Goal: Information Seeking & Learning: Learn about a topic

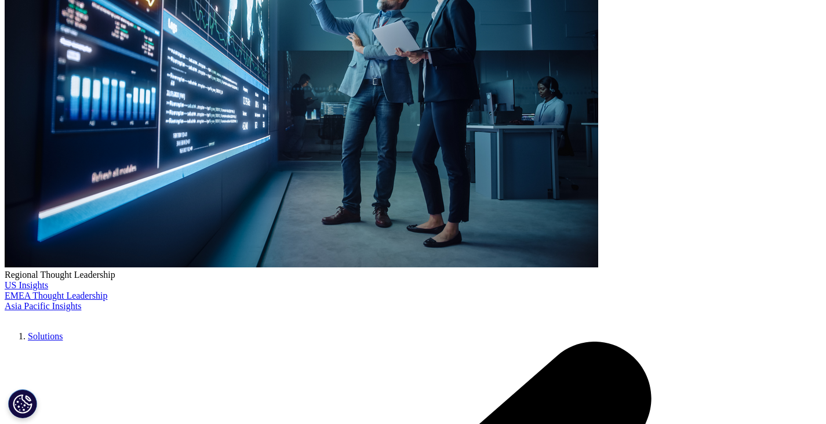
scroll to position [274, 0]
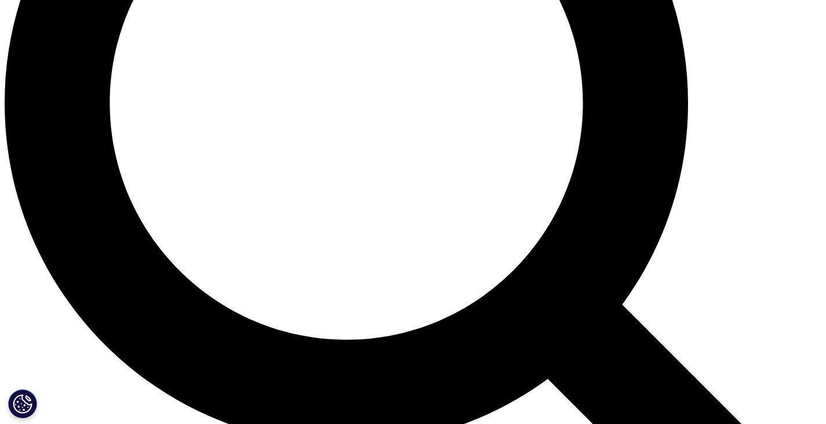
scroll to position [1127, 0]
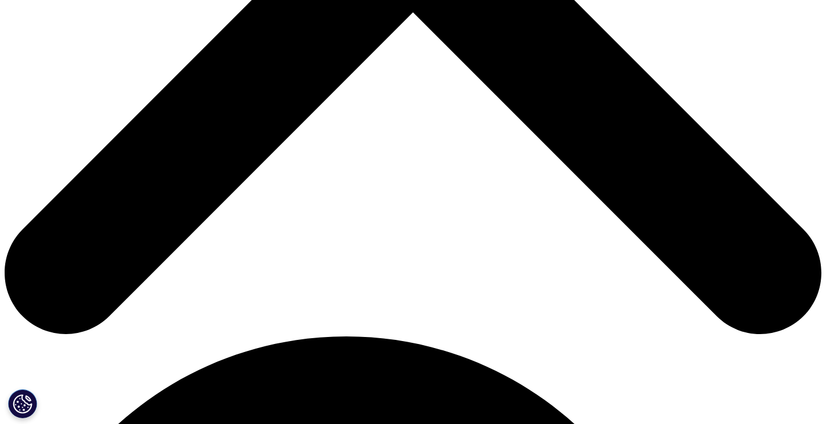
scroll to position [494, 0]
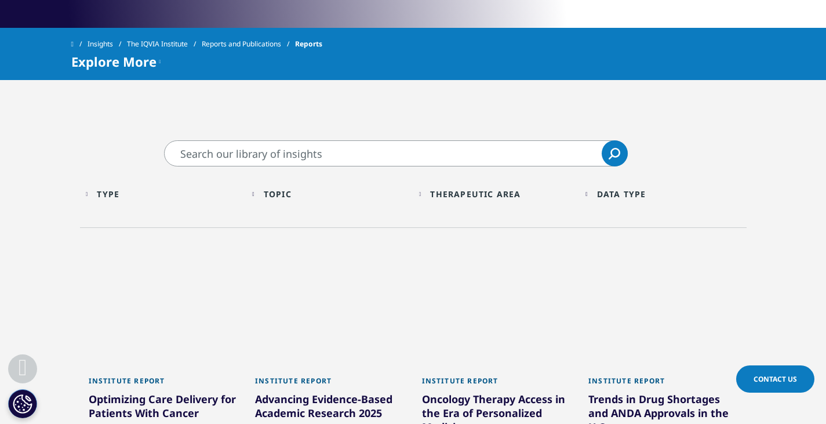
click at [476, 151] on input "Search" at bounding box center [396, 153] width 464 height 26
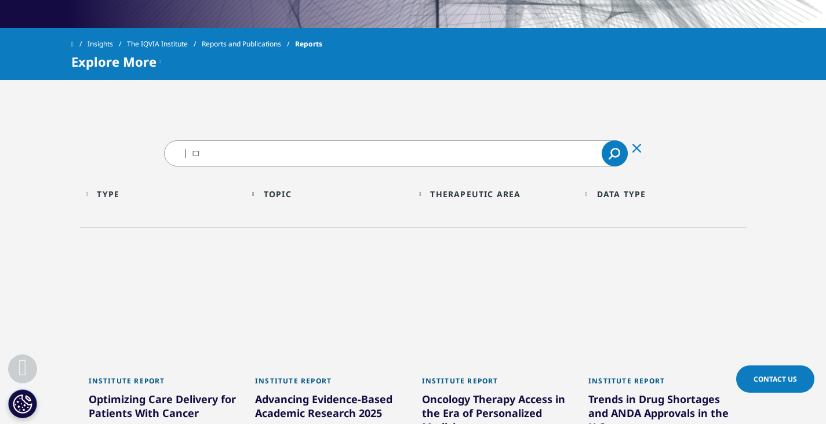
type input "ㅣ"
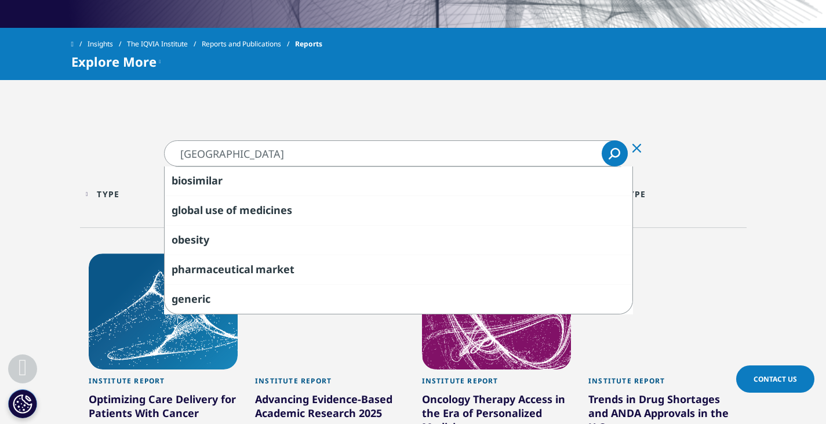
type input "latin america"
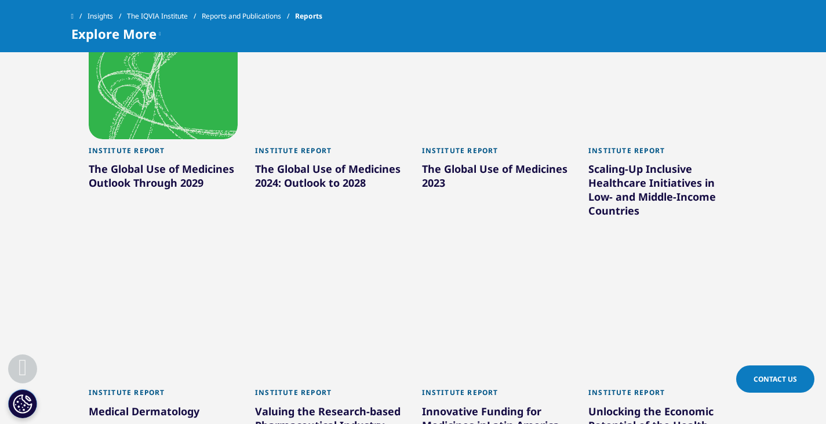
scroll to position [673, 0]
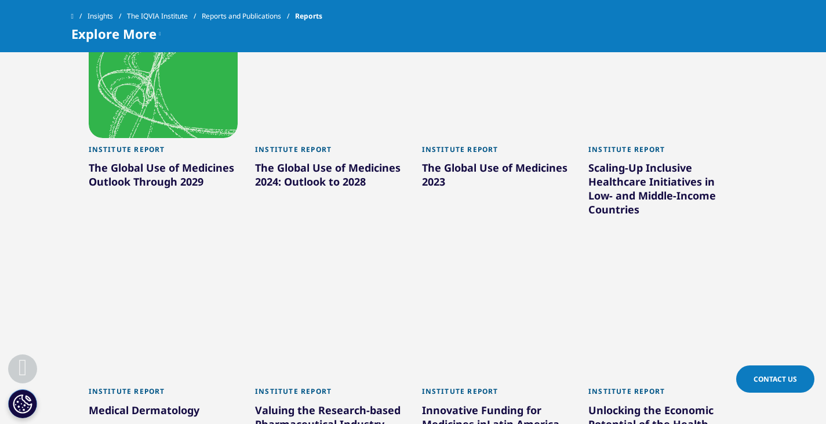
click at [122, 176] on div "The Global Use of Medicines Outlook Through 2029" at bounding box center [164, 177] width 150 height 32
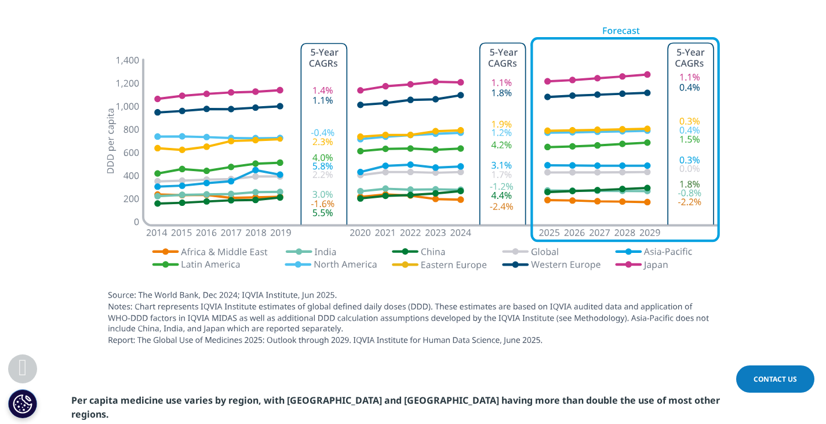
scroll to position [1777, 0]
drag, startPoint x: 154, startPoint y: 184, endPoint x: 64, endPoint y: 186, distance: 89.9
click at [64, 186] on section at bounding box center [413, 188] width 826 height 351
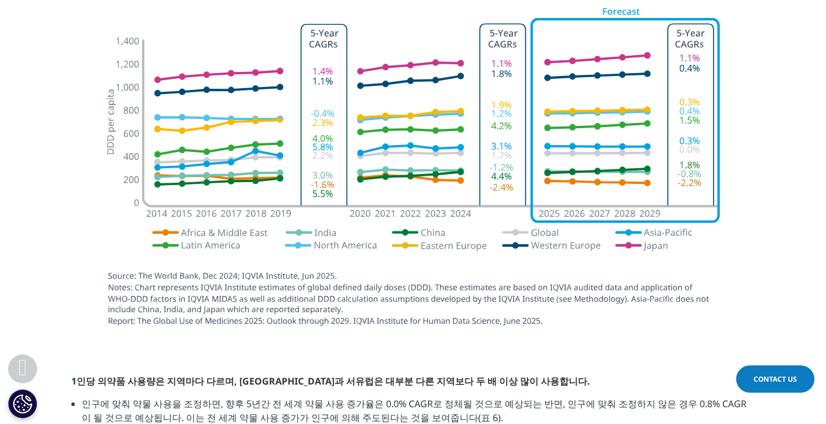
scroll to position [1782, 0]
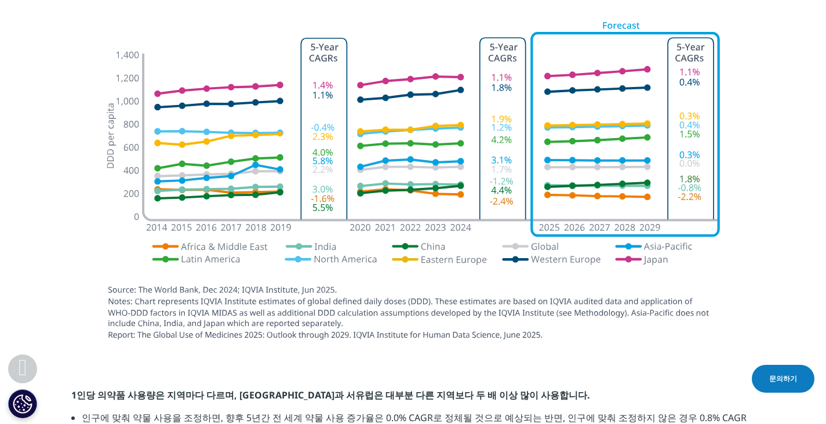
click at [729, 200] on img at bounding box center [413, 182] width 649 height 348
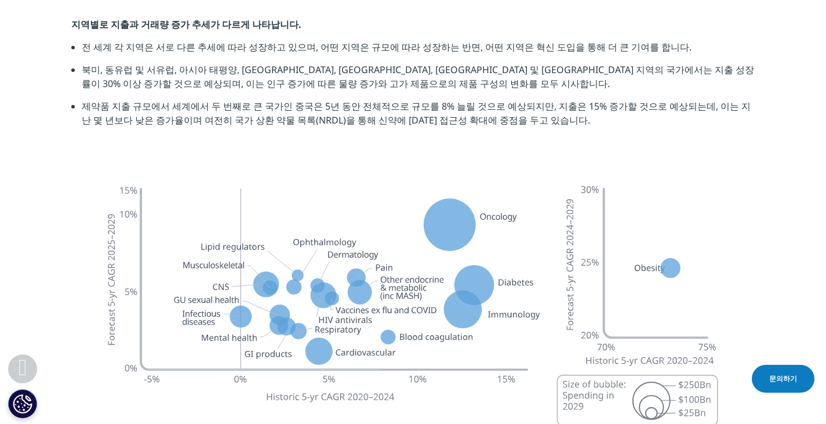
scroll to position [3172, 0]
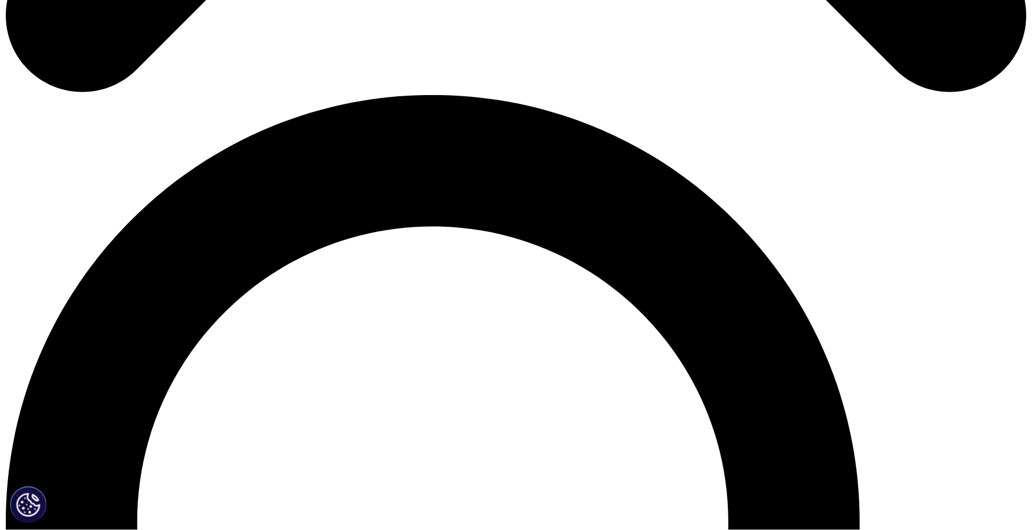
scroll to position [760, 0]
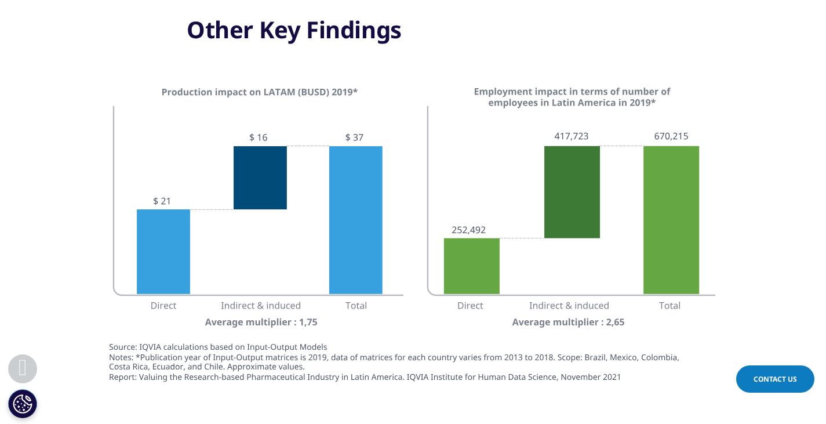
scroll to position [1690, 0]
click at [713, 93] on img at bounding box center [413, 238] width 649 height 312
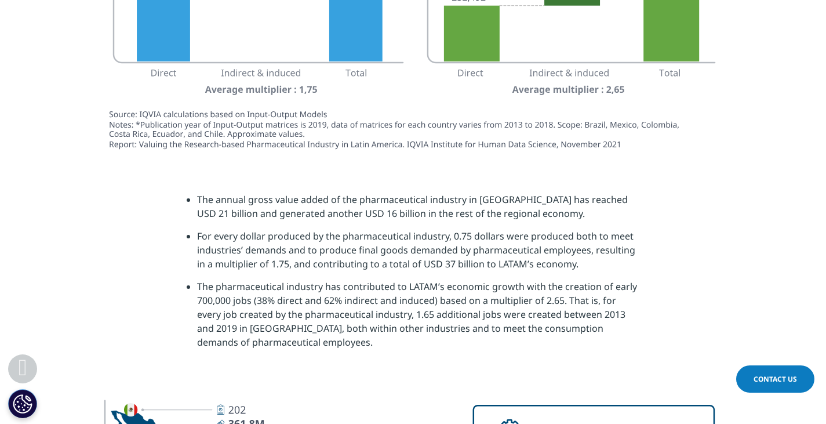
scroll to position [1895, 0]
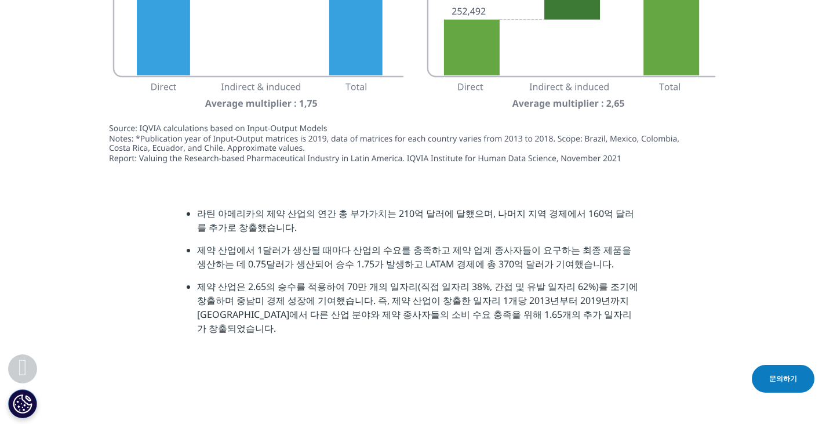
click at [675, 290] on section "라틴 아메리카의 제약 산업의 연간 총 부가가치는 210억 달러에 달했으며, 나머지 지역 경제에서 160억 달러를 추가로 창출했습니다. 제약 산…" at bounding box center [413, 274] width 826 height 195
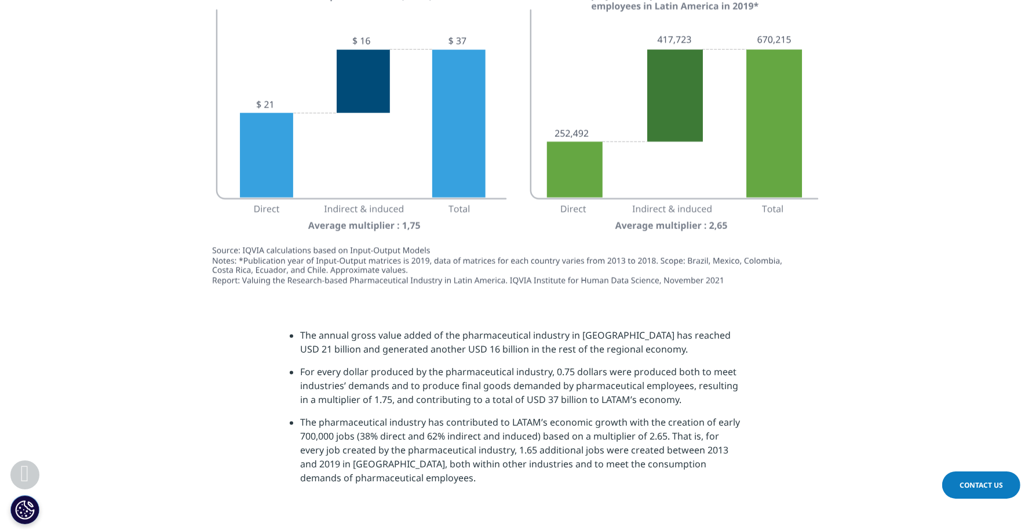
scroll to position [1815, 0]
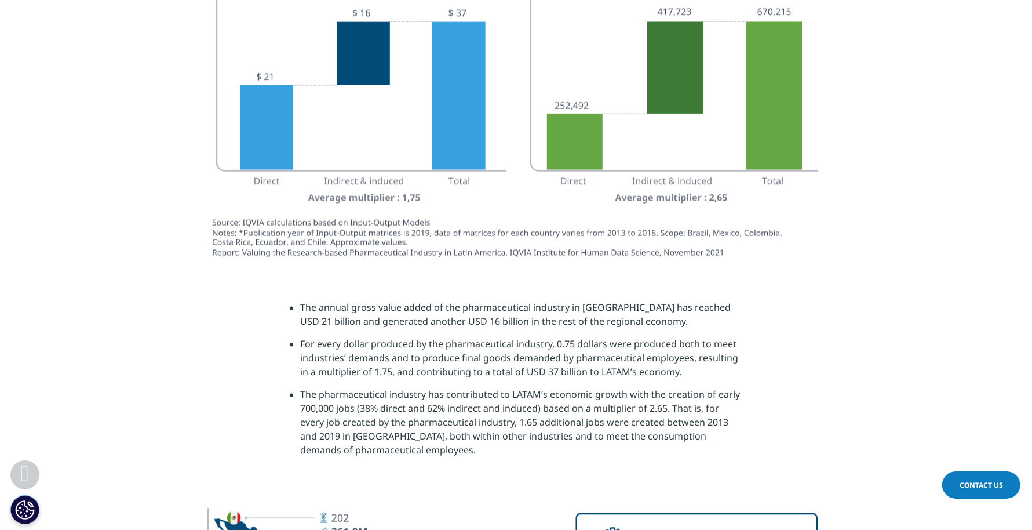
click at [825, 159] on img at bounding box center [516, 114] width 649 height 312
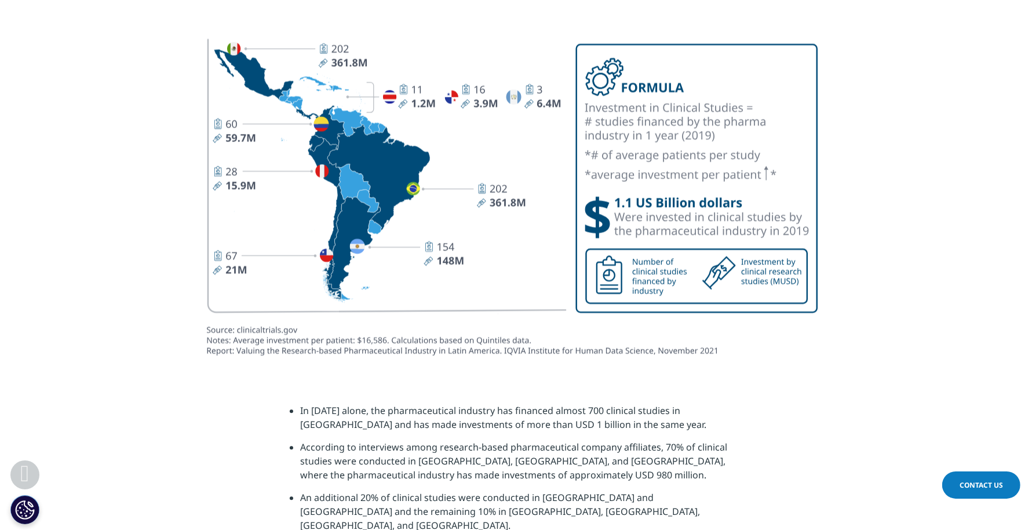
scroll to position [2286, 0]
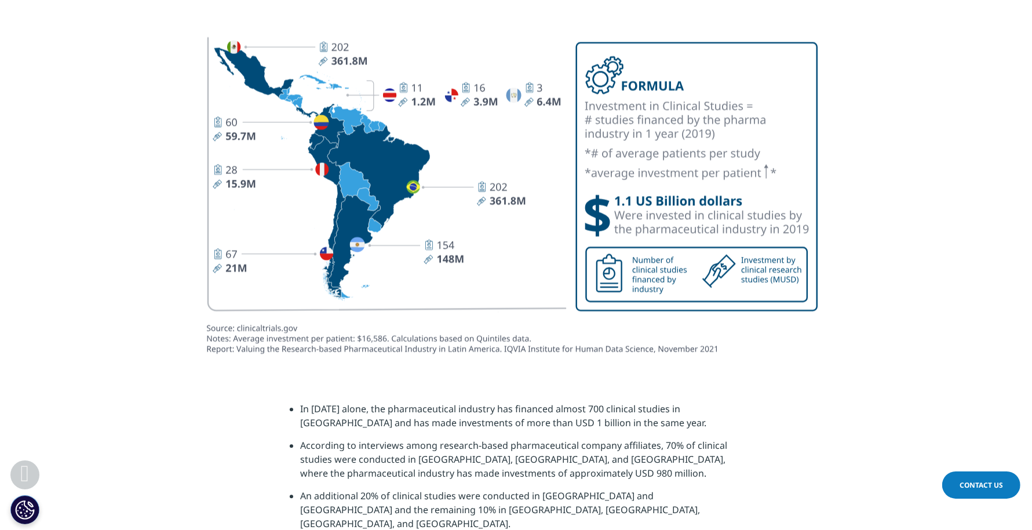
click at [522, 410] on li "In [DATE] alone, the pharmaceutical industry has financed almost 700 clinical s…" at bounding box center [521, 420] width 442 height 37
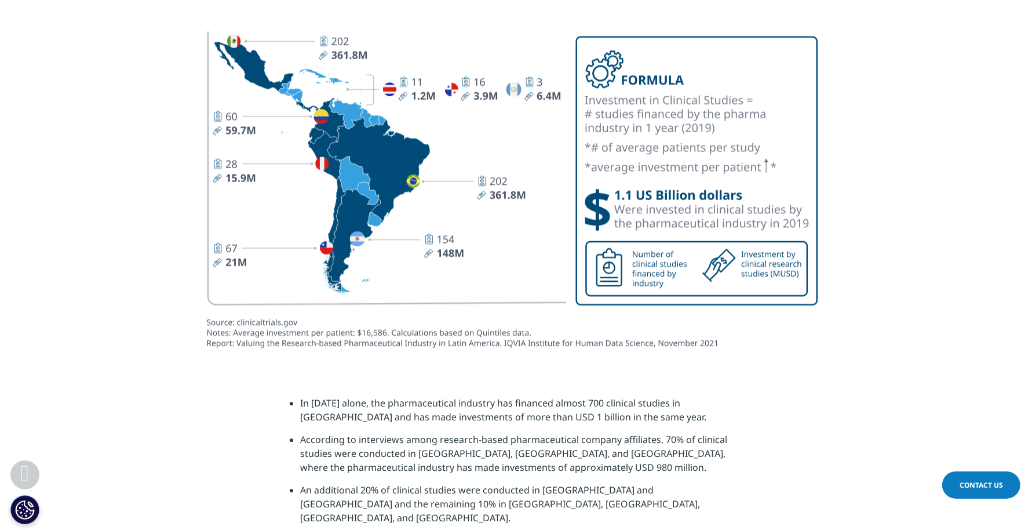
scroll to position [2291, 0]
click at [825, 183] on div at bounding box center [516, 193] width 684 height 349
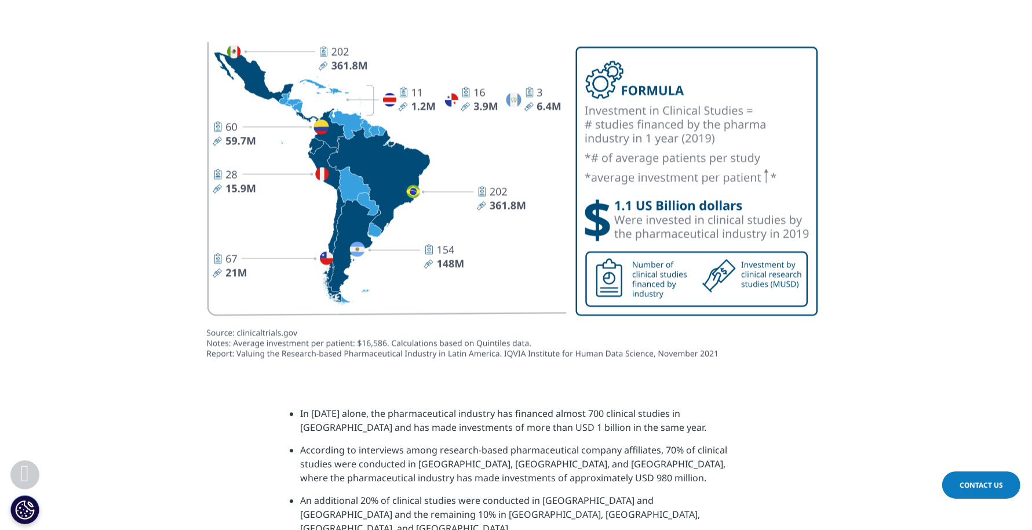
scroll to position [2281, 0]
click at [825, 219] on section at bounding box center [516, 203] width 1032 height 349
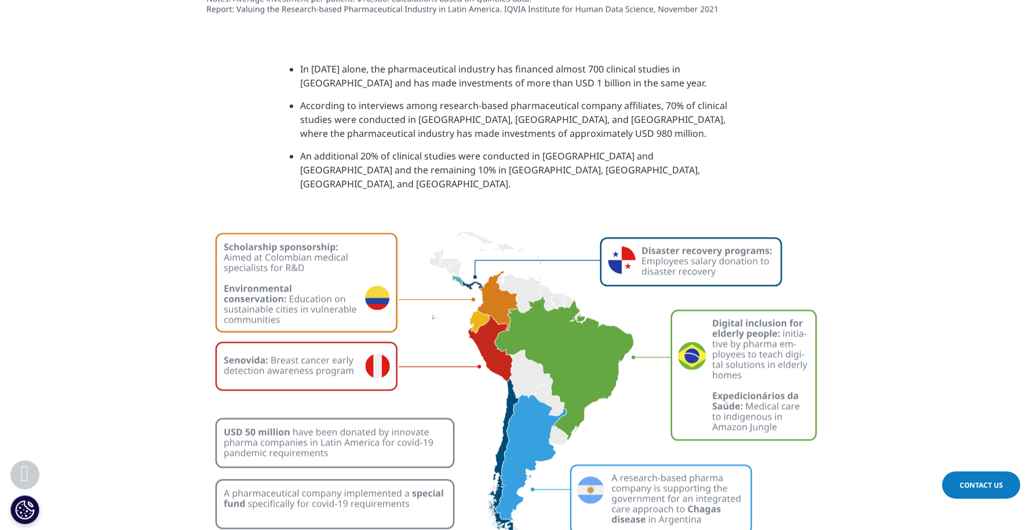
scroll to position [2622, 0]
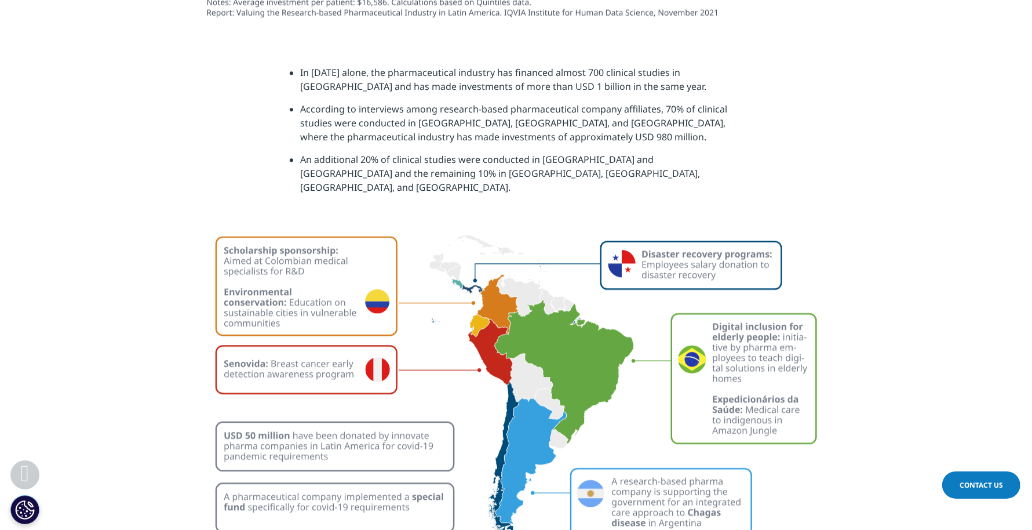
click at [825, 128] on section "In [DATE] alone, the pharmaceutical industry has financed almost 700 clinical s…" at bounding box center [516, 134] width 1032 height 195
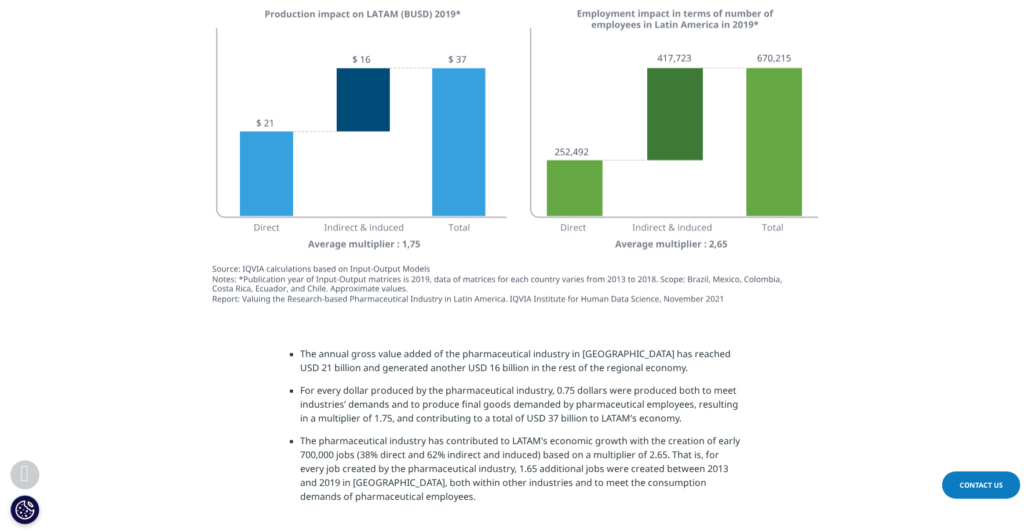
scroll to position [1766, 0]
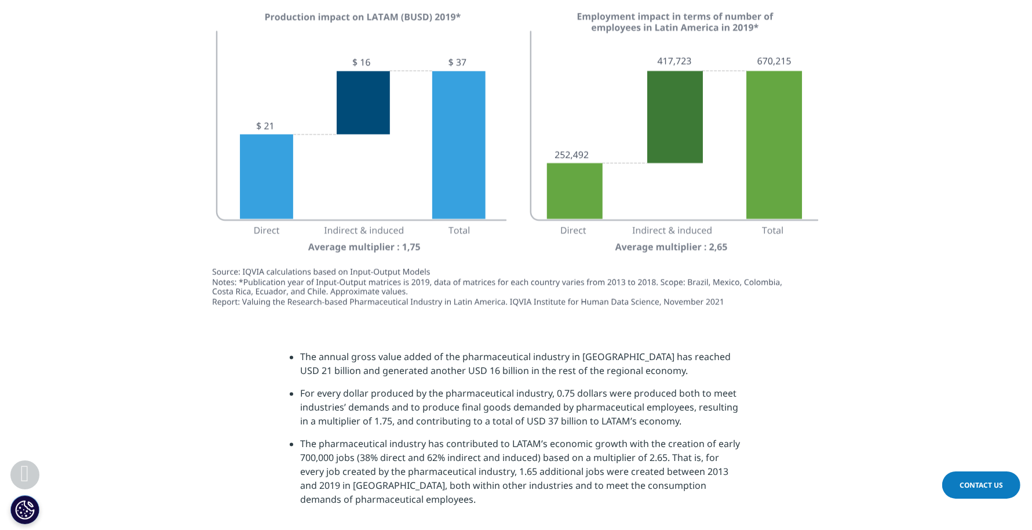
click at [825, 287] on section at bounding box center [516, 164] width 1032 height 314
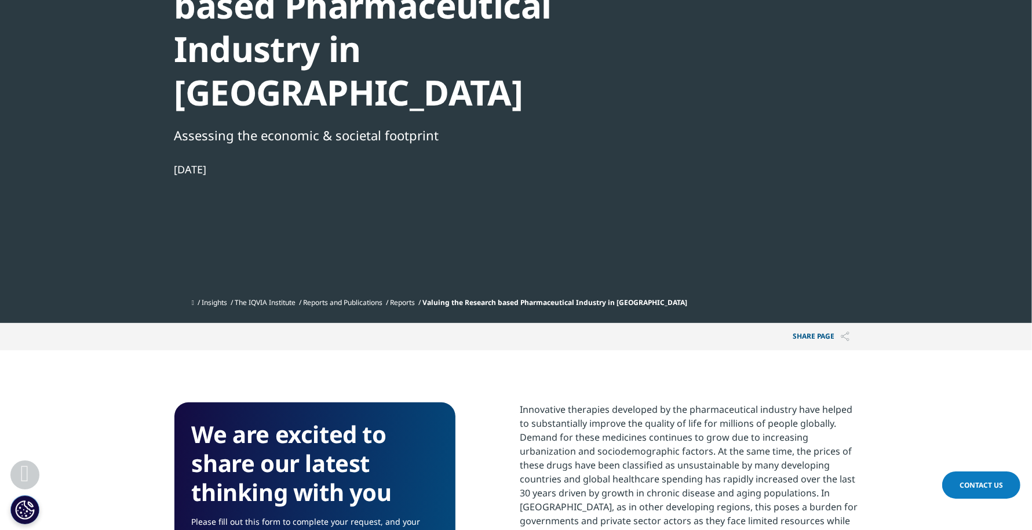
scroll to position [0, 0]
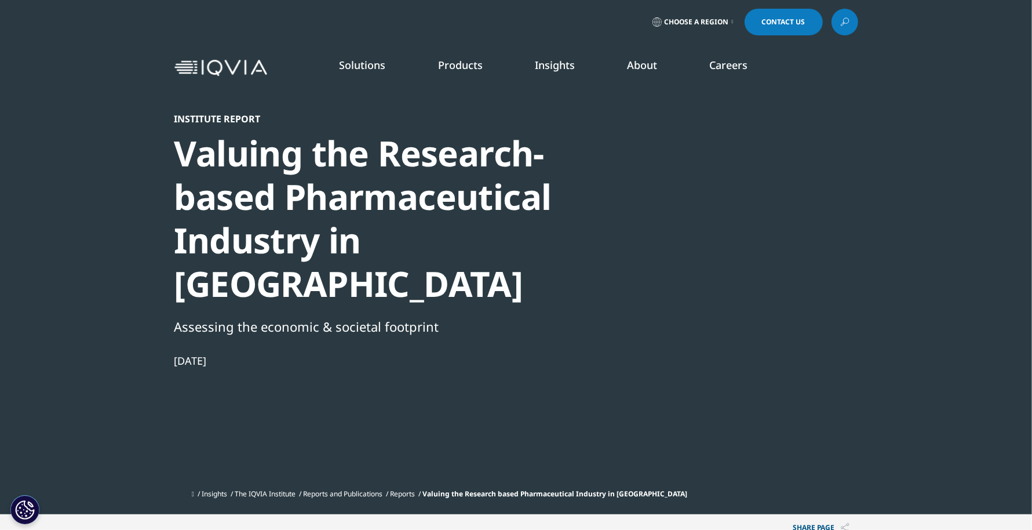
click at [825, 381] on section "Institute Report Valuing the Research-based Pharmaceutical Industry in [GEOGRAP…" at bounding box center [516, 257] width 1032 height 514
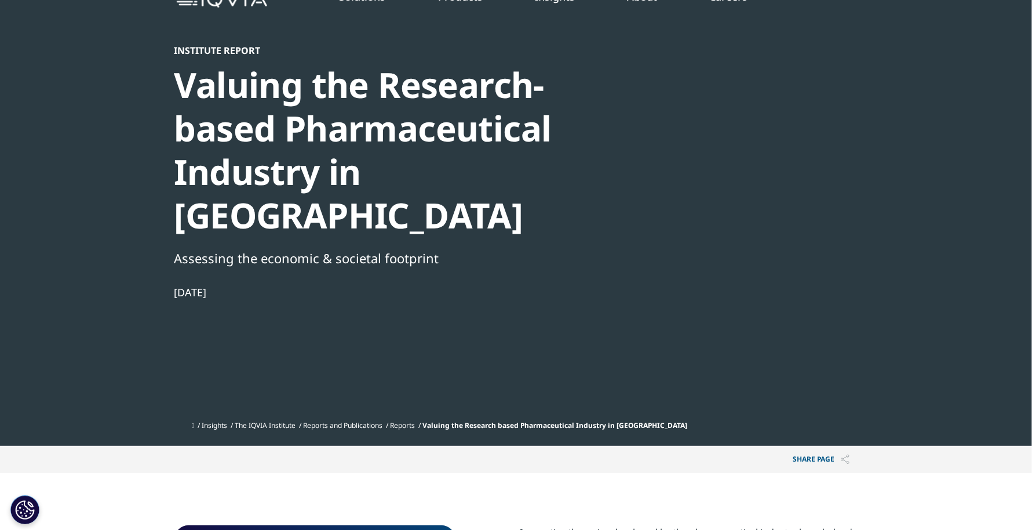
scroll to position [79, 0]
